Goal: Book appointment/travel/reservation

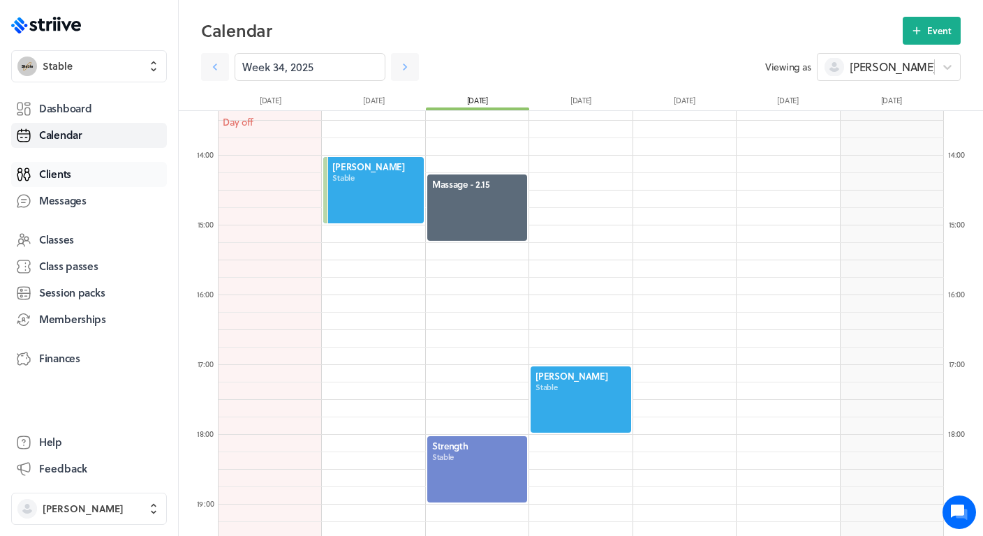
scroll to position [1676, 725]
click at [64, 175] on span "Clients" at bounding box center [55, 174] width 32 height 15
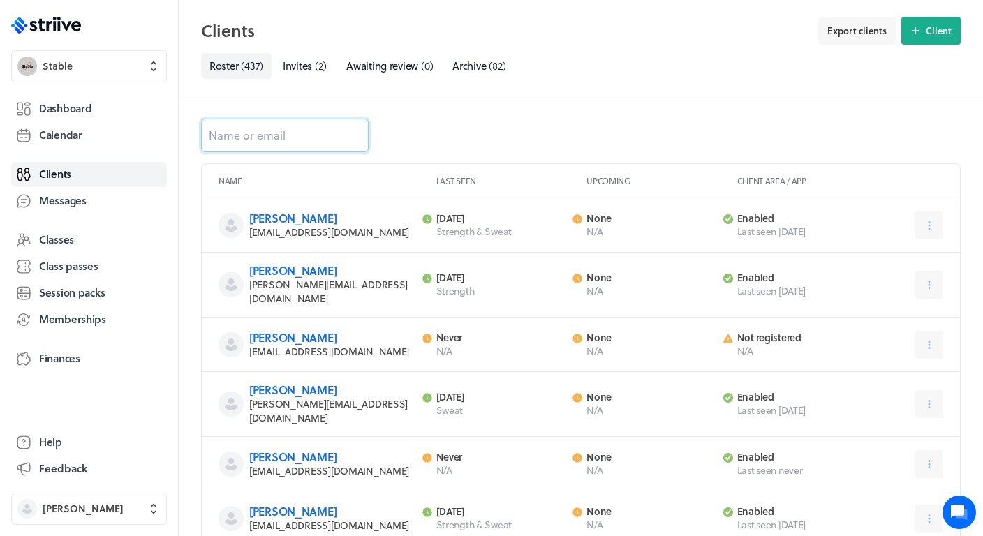
click at [279, 140] on input at bounding box center [285, 136] width 168 height 34
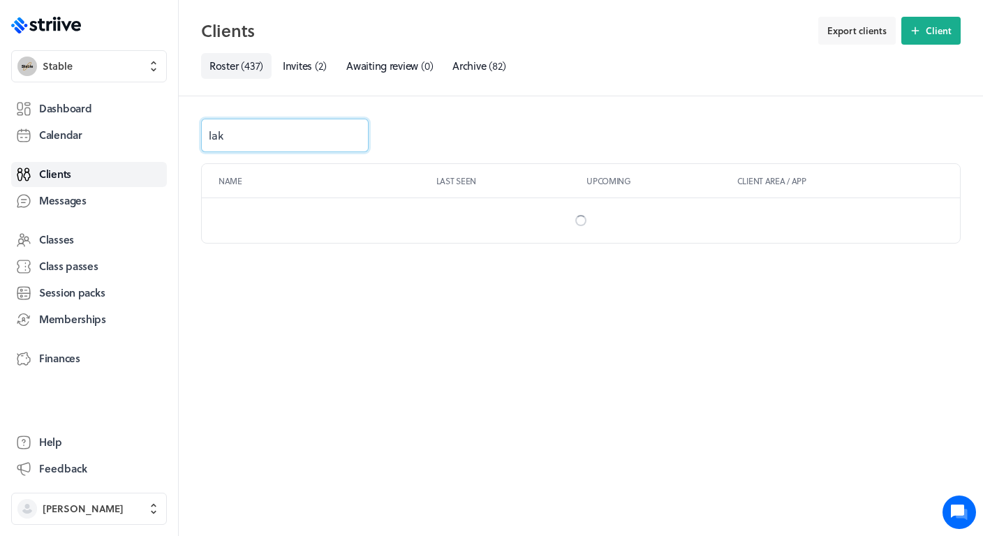
type input "laki"
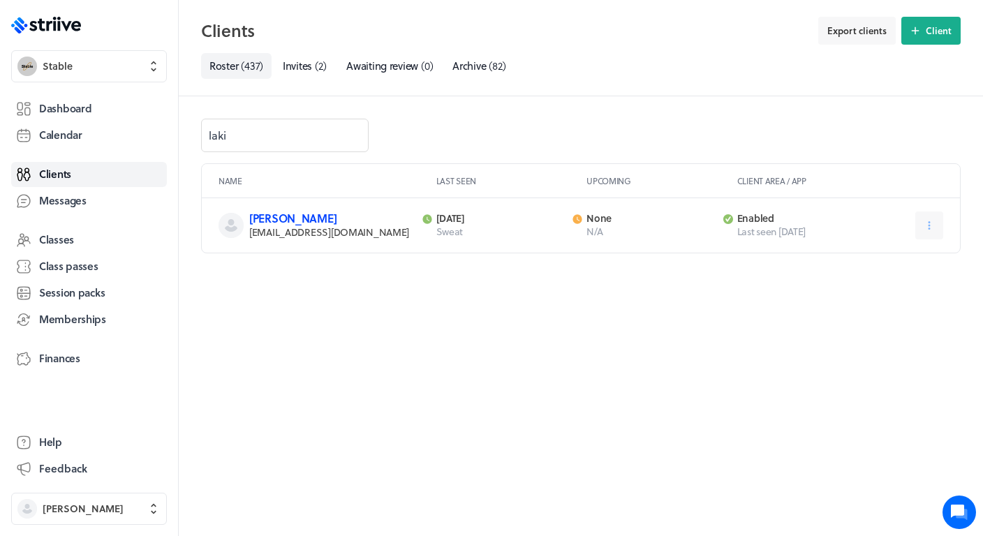
click at [283, 220] on link "[PERSON_NAME]" at bounding box center [292, 218] width 87 height 16
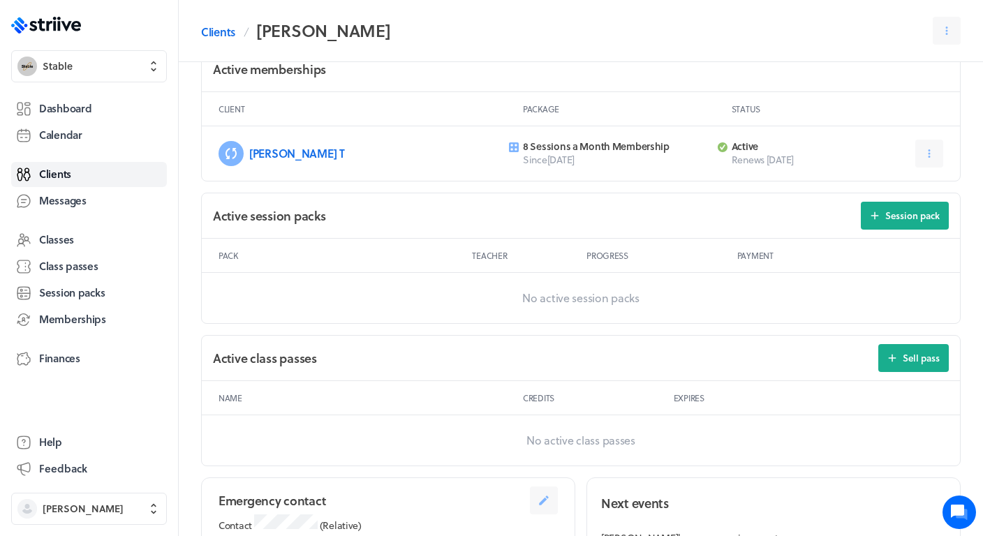
scroll to position [412, 0]
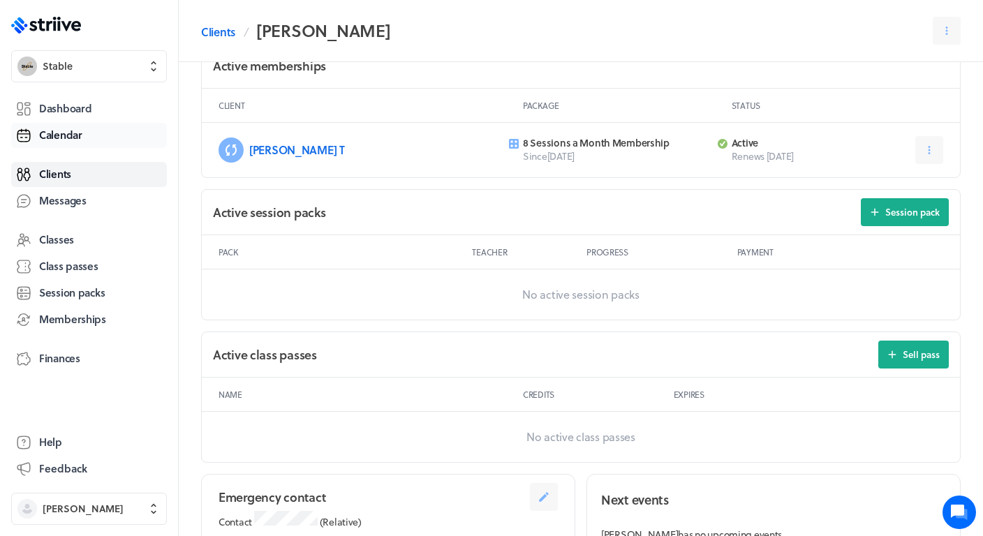
click at [82, 135] on link "Calendar" at bounding box center [89, 135] width 156 height 25
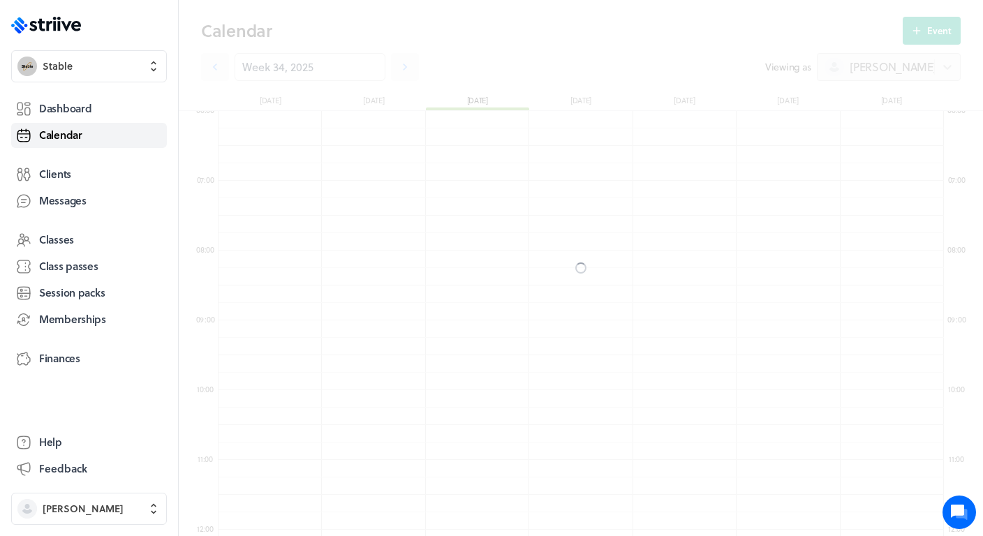
scroll to position [1676, 725]
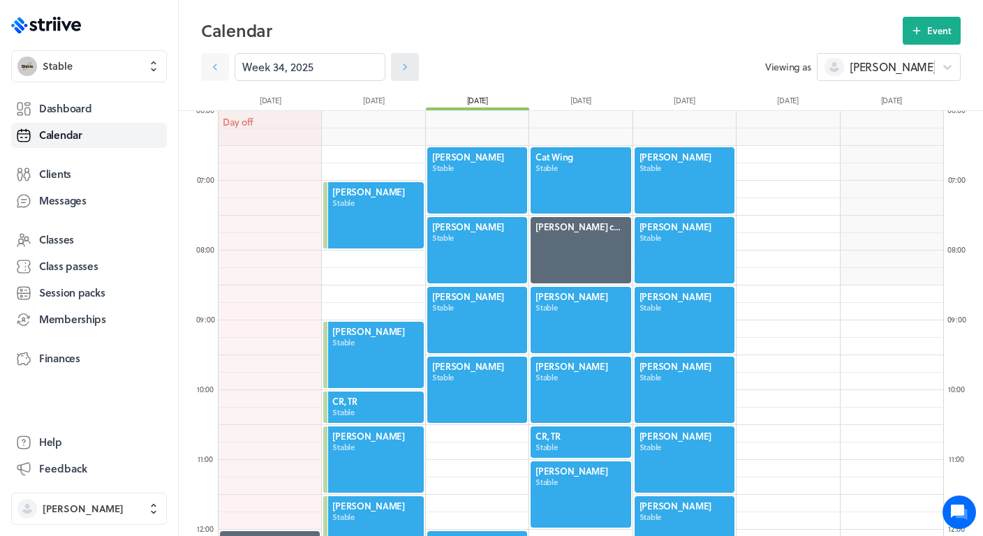
click at [401, 73] on icon at bounding box center [405, 67] width 14 height 14
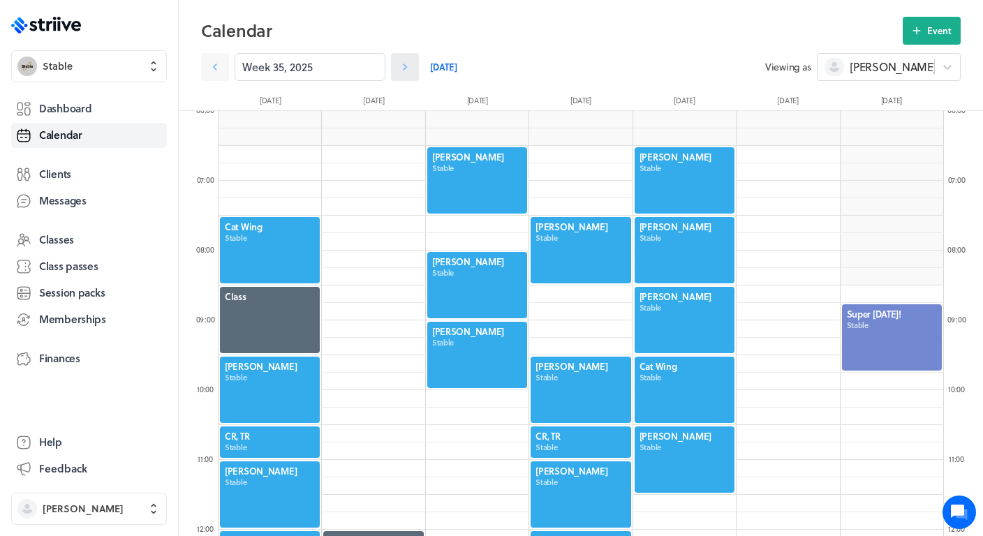
click at [401, 73] on icon at bounding box center [405, 67] width 14 height 14
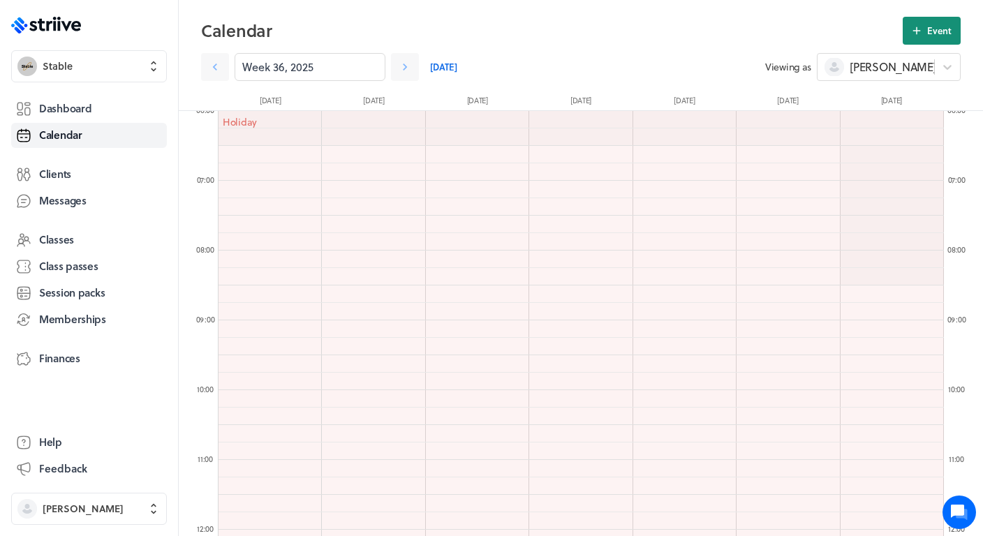
click at [935, 31] on span "Event" at bounding box center [939, 30] width 24 height 13
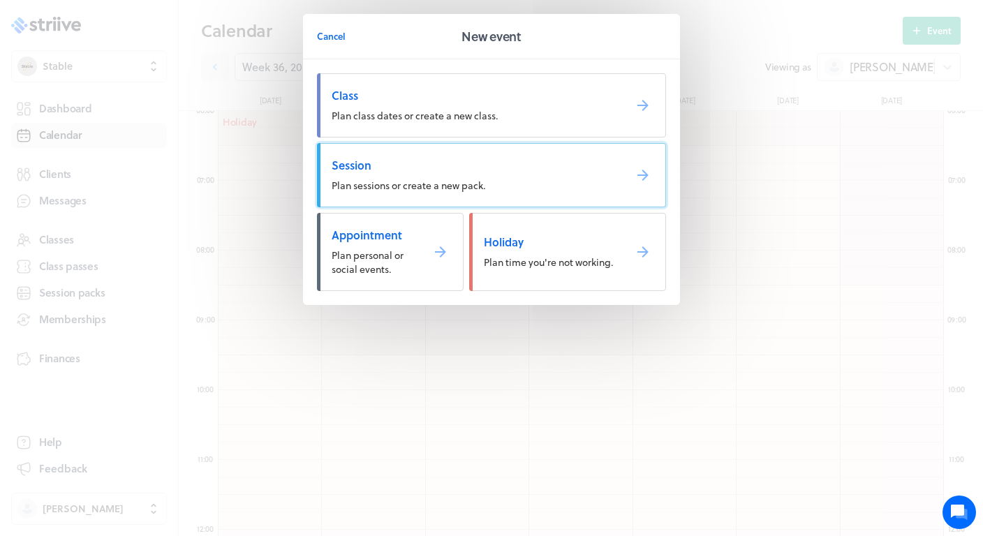
click at [397, 182] on span "Plan sessions or create a new pack." at bounding box center [409, 185] width 154 height 15
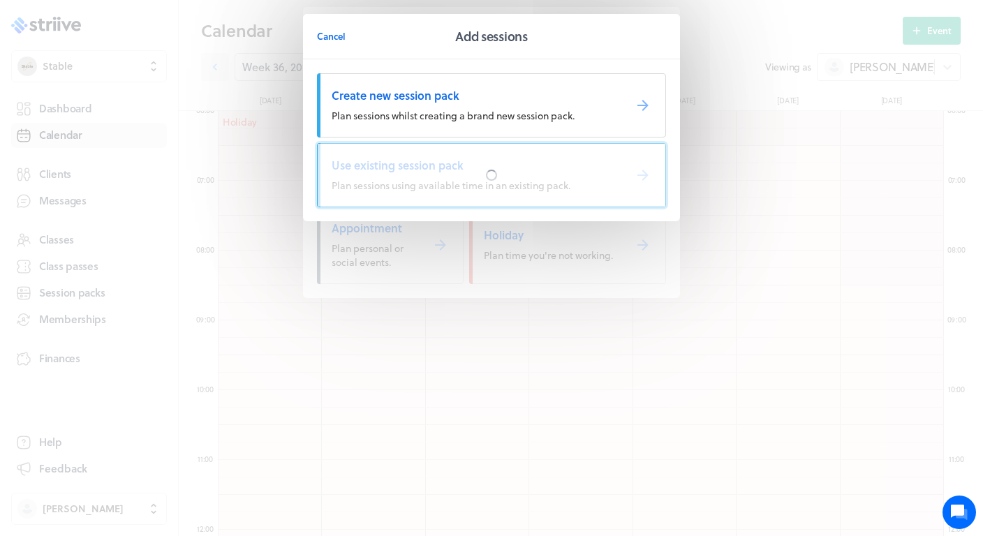
click at [409, 170] on div at bounding box center [492, 175] width 348 height 63
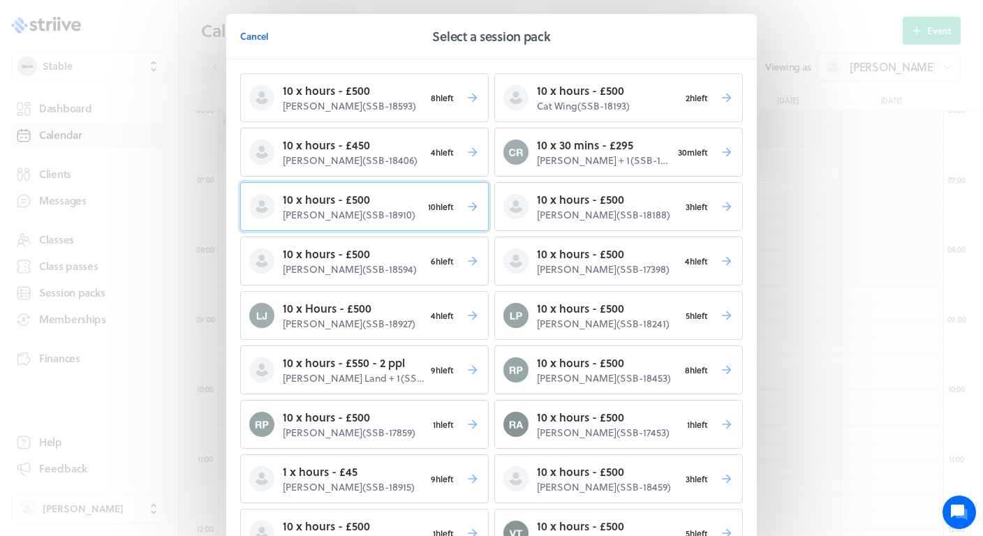
click at [374, 219] on p "[PERSON_NAME] ( SSB-18910 )" at bounding box center [352, 215] width 139 height 14
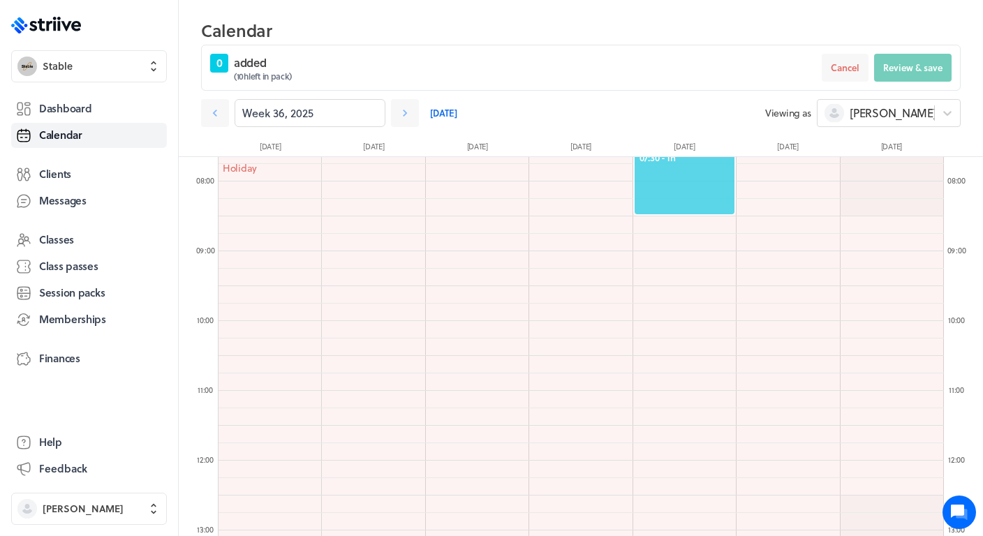
scroll to position [535, 0]
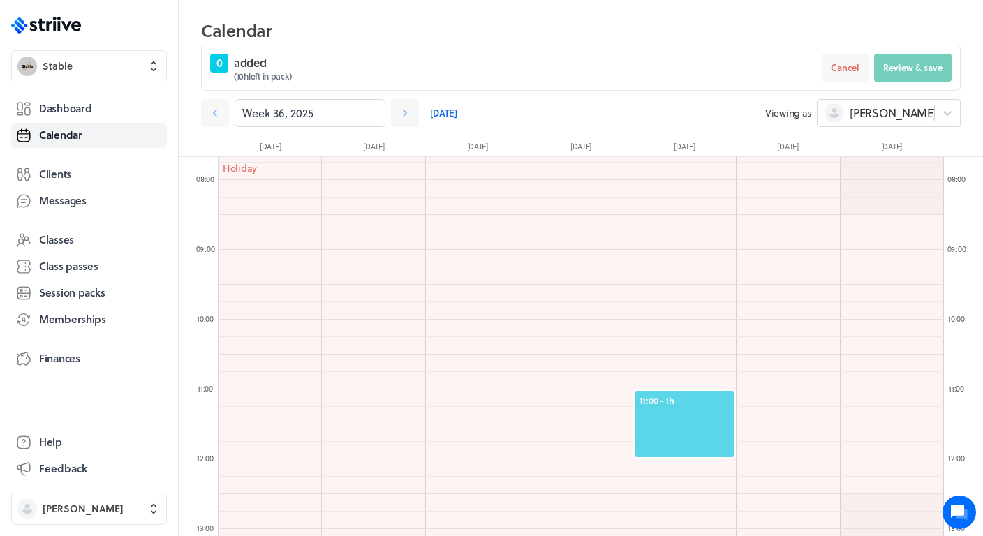
click at [678, 401] on span "11:00 - 1h" at bounding box center [685, 400] width 90 height 13
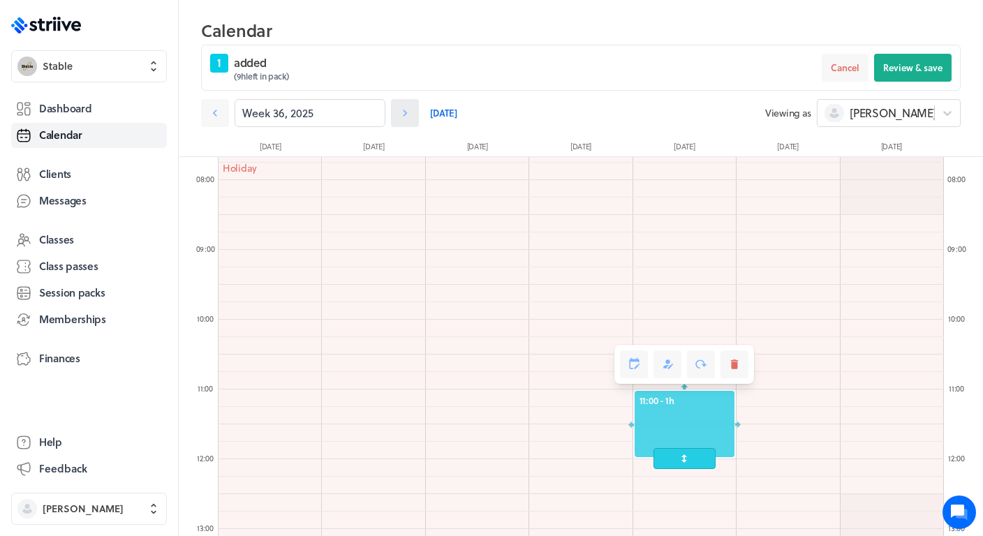
click at [406, 117] on icon at bounding box center [405, 113] width 14 height 14
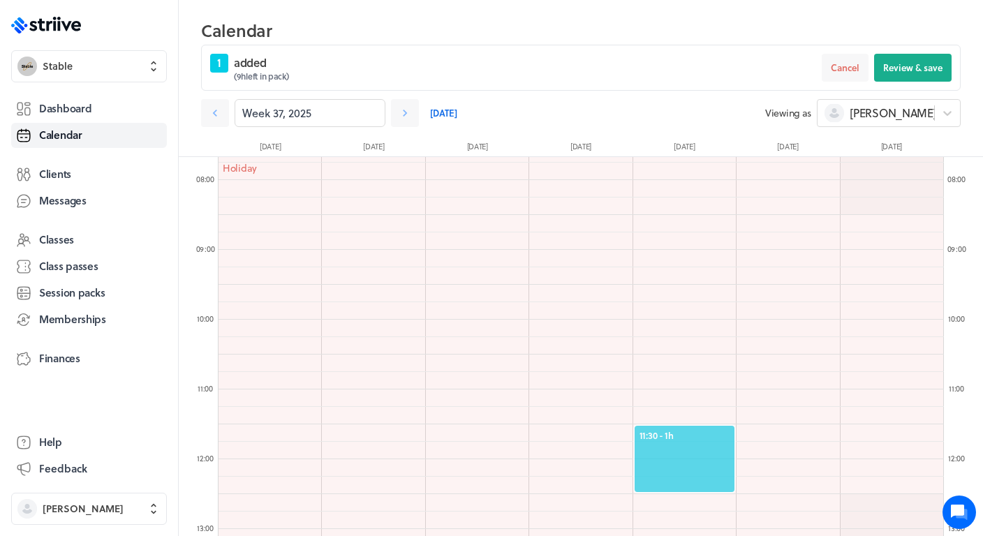
click at [725, 430] on span "11:30 - 1h" at bounding box center [685, 435] width 90 height 13
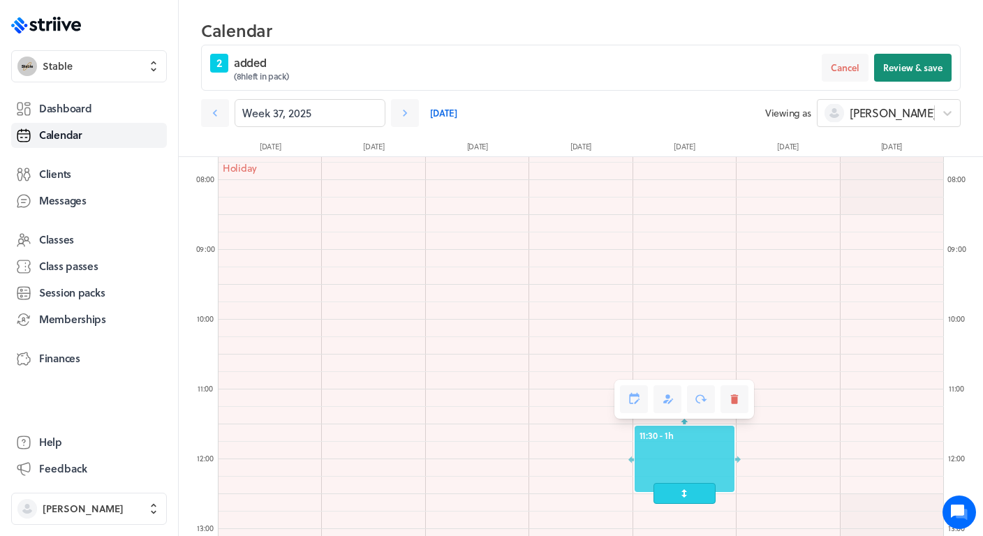
click at [901, 72] on span "Review & save" at bounding box center [912, 67] width 59 height 13
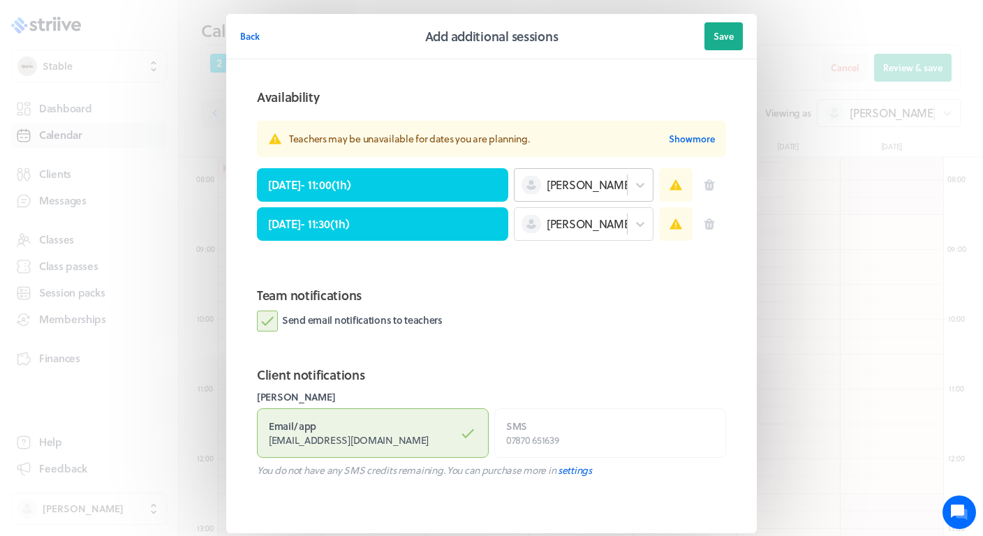
click at [554, 183] on span "[PERSON_NAME]" at bounding box center [590, 184] width 87 height 15
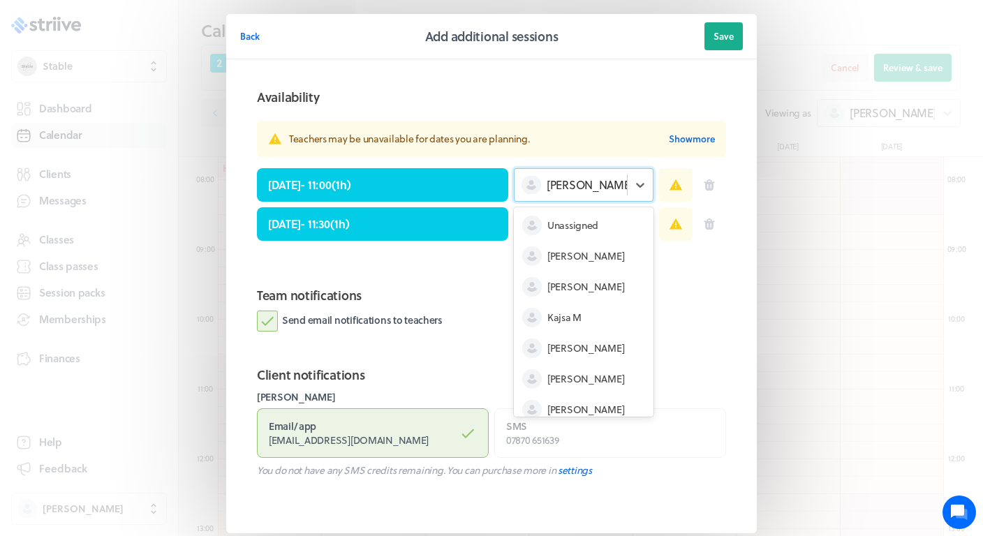
scroll to position [73, 0]
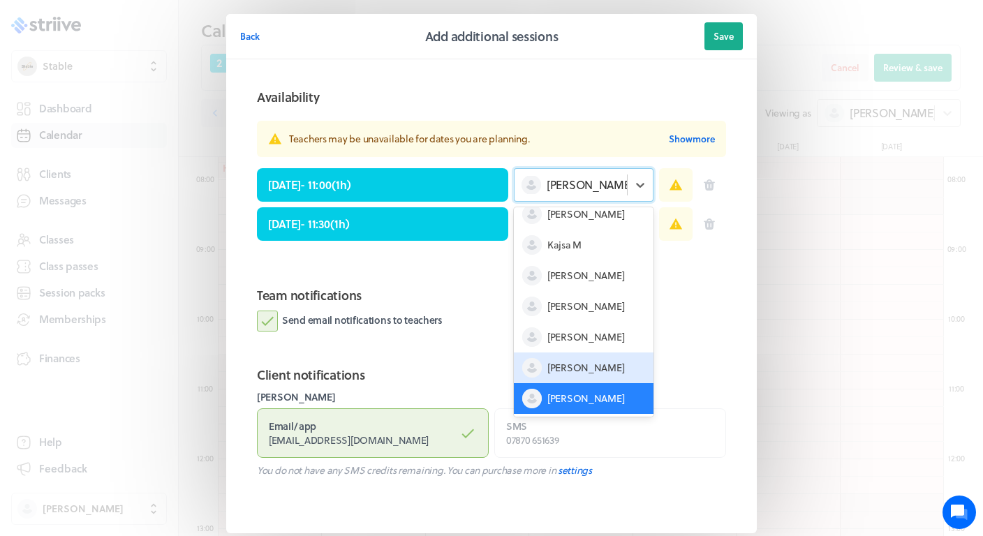
click at [547, 369] on span "[PERSON_NAME]" at bounding box center [585, 368] width 77 height 14
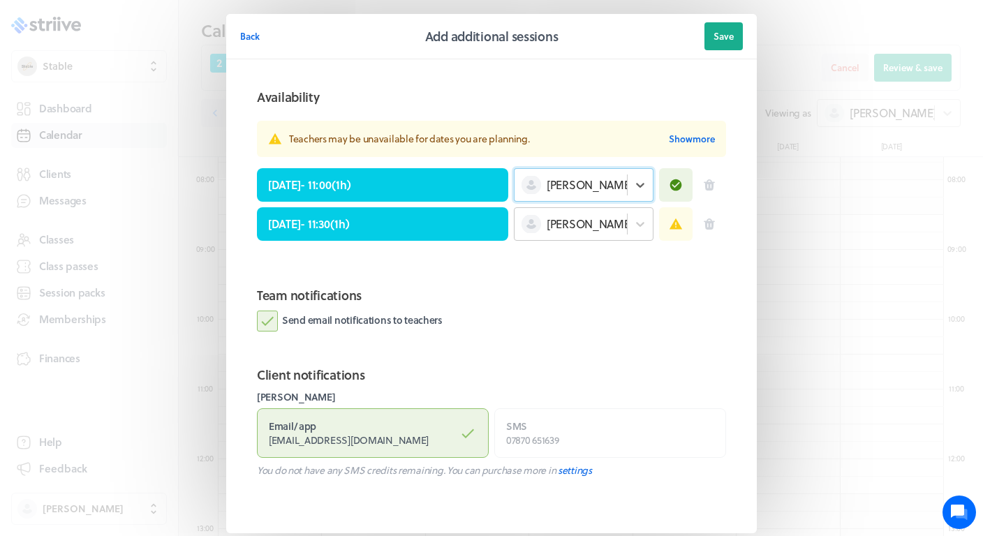
click at [582, 235] on div "[PERSON_NAME]" at bounding box center [584, 224] width 140 height 34
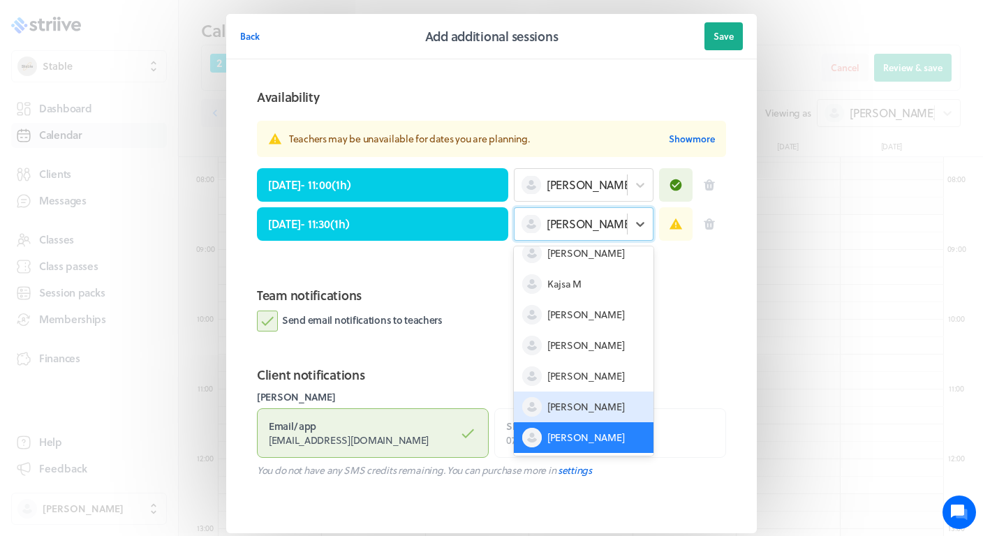
click at [563, 412] on span "[PERSON_NAME]" at bounding box center [585, 407] width 77 height 14
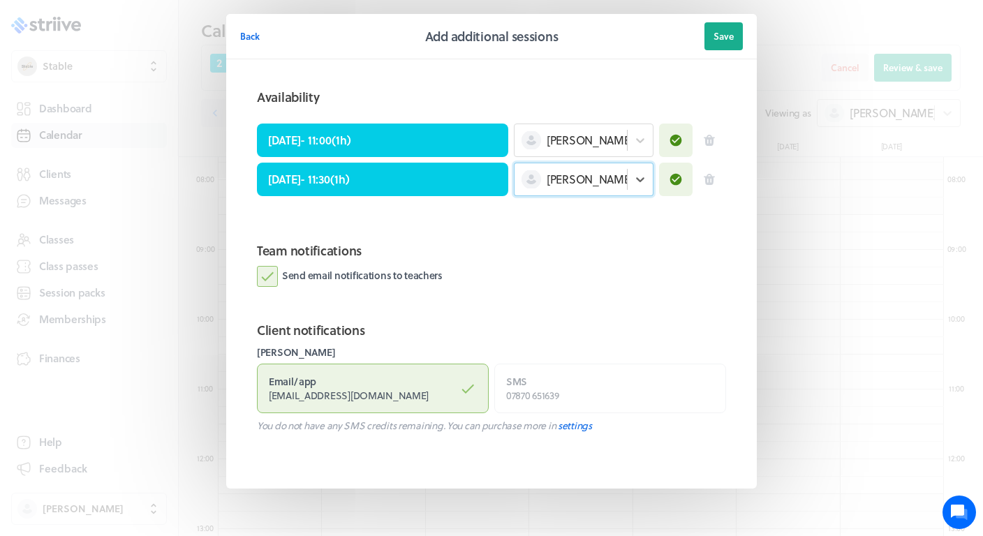
click at [609, 288] on section "Team notifications Send email notifications to teachers" at bounding box center [491, 270] width 503 height 80
click at [731, 34] on span "Save" at bounding box center [724, 36] width 20 height 13
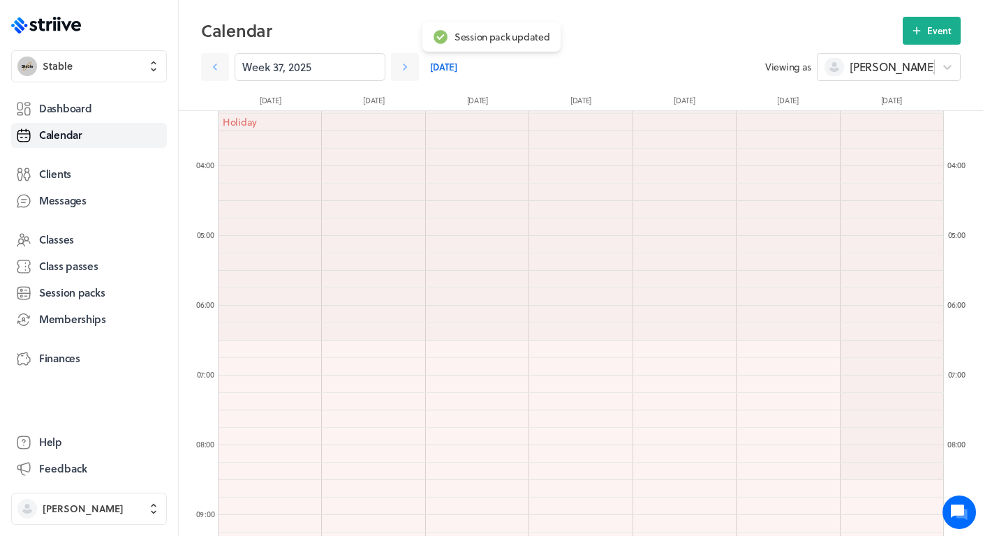
scroll to position [221, 0]
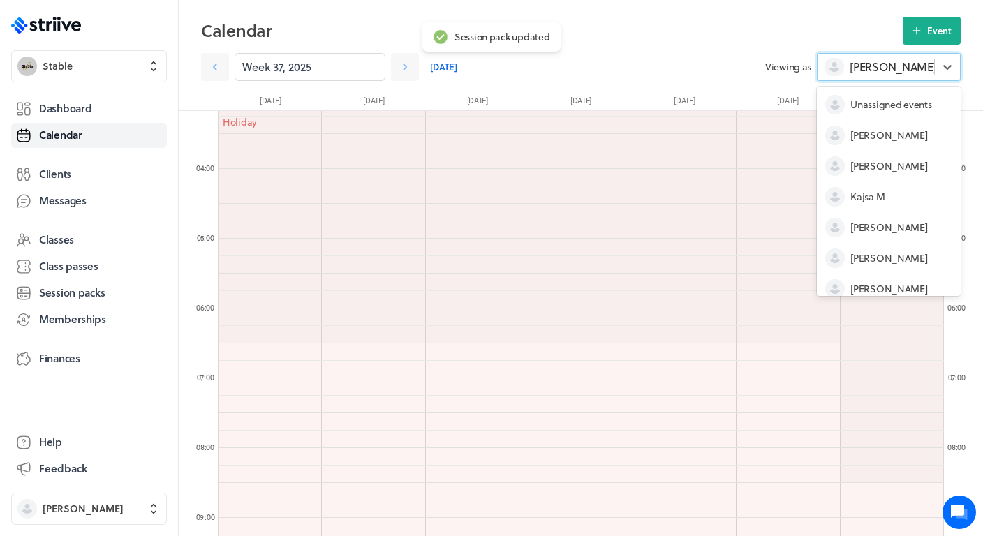
click at [865, 69] on span "[PERSON_NAME]" at bounding box center [893, 66] width 87 height 15
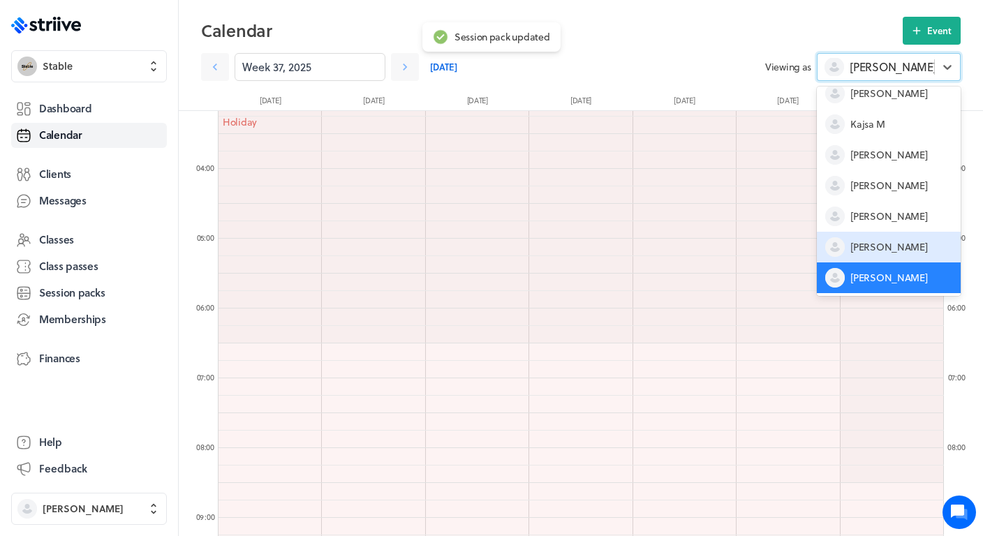
click at [859, 246] on span "[PERSON_NAME]" at bounding box center [888, 247] width 77 height 14
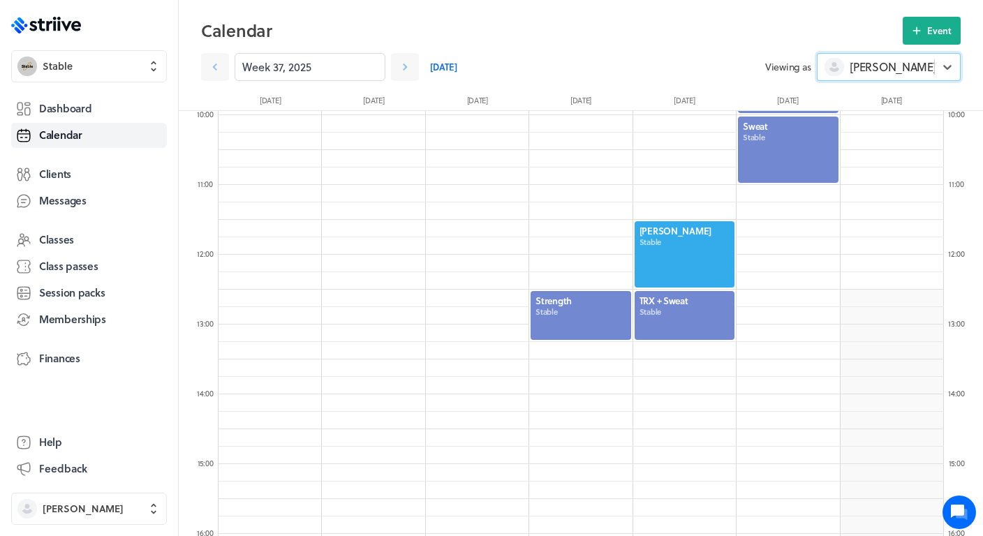
scroll to position [693, 0]
